Goal: Navigation & Orientation: Understand site structure

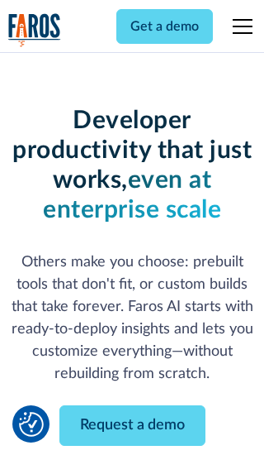
scroll to position [198, 0]
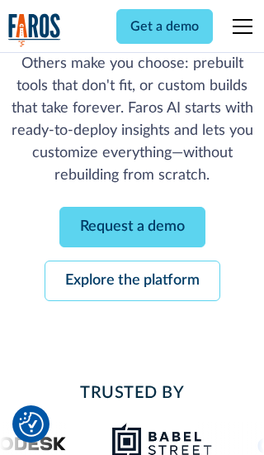
click at [132, 226] on link "Request a demo" at bounding box center [133, 227] width 146 height 40
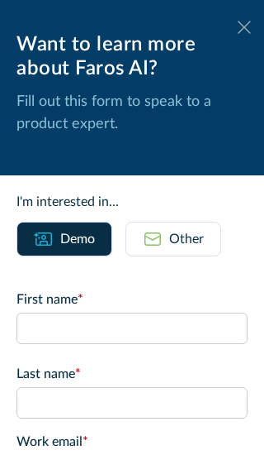
click at [245, 27] on icon at bounding box center [244, 27] width 13 height 12
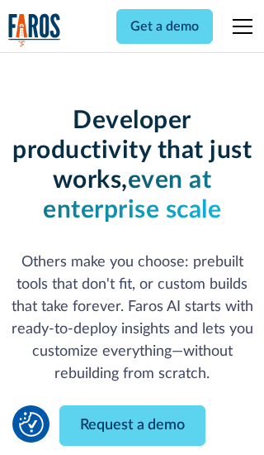
scroll to position [252, 0]
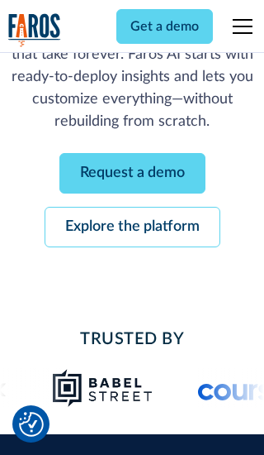
click at [132, 226] on link "Explore the platform" at bounding box center [133, 227] width 176 height 40
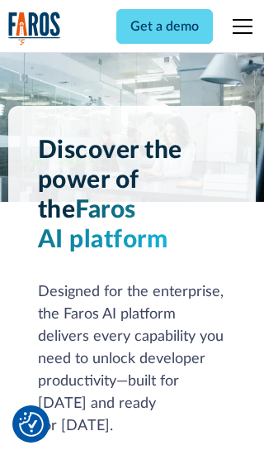
scroll to position [12414, 0]
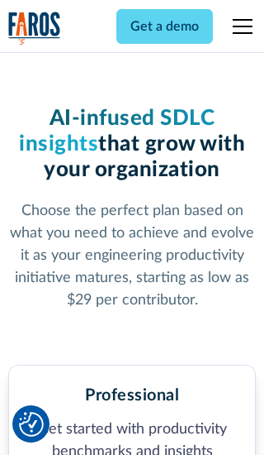
scroll to position [2561, 0]
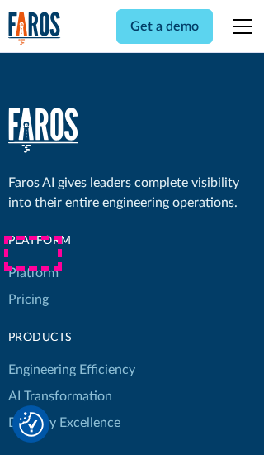
click at [32, 260] on link "Platform" at bounding box center [33, 273] width 50 height 26
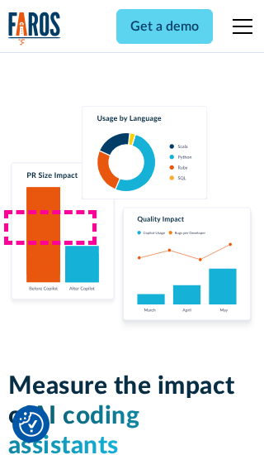
scroll to position [10217, 0]
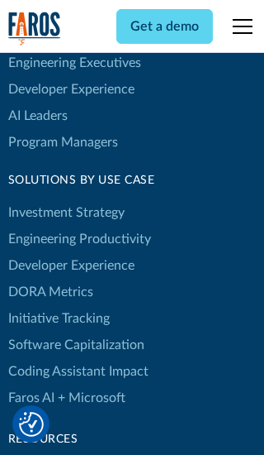
click at [50, 279] on link "DORA Metrics" at bounding box center [50, 292] width 85 height 26
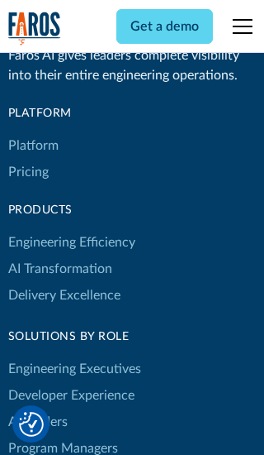
scroll to position [7236, 0]
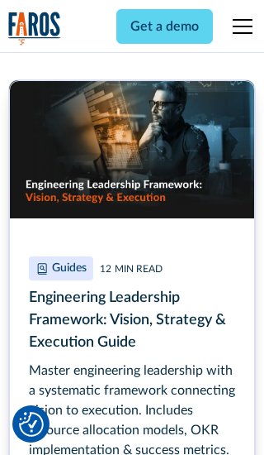
scroll to position [7475, 0]
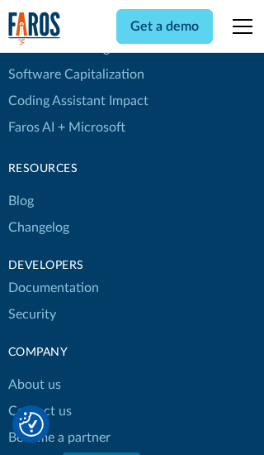
click at [38, 227] on link "Changelog" at bounding box center [38, 227] width 61 height 26
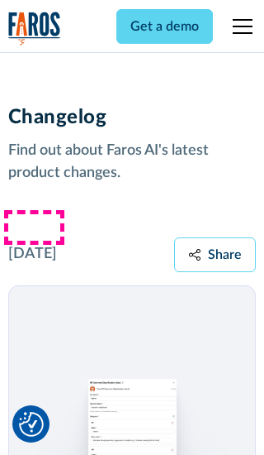
scroll to position [19962, 0]
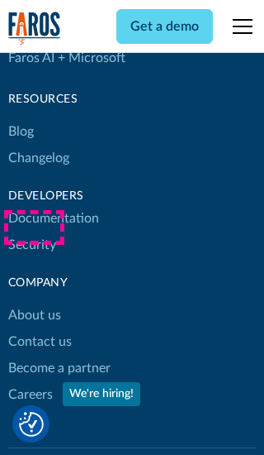
click at [34, 302] on link "About us" at bounding box center [34, 315] width 53 height 26
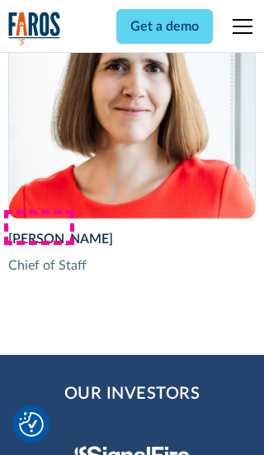
scroll to position [5699, 0]
